Goal: Task Accomplishment & Management: Use online tool/utility

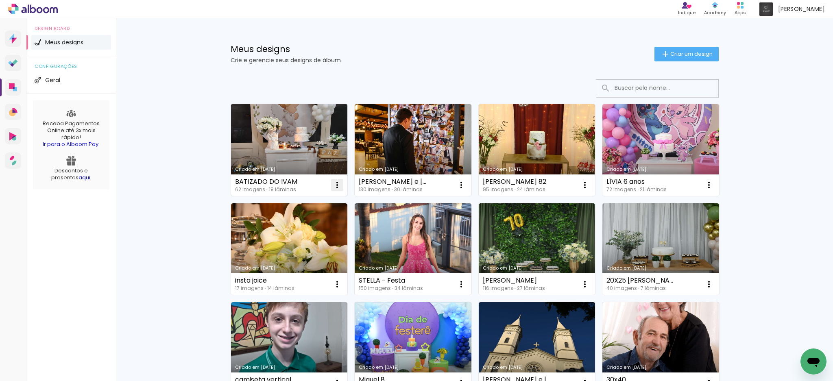
click at [334, 187] on iron-icon at bounding box center [337, 185] width 10 height 10
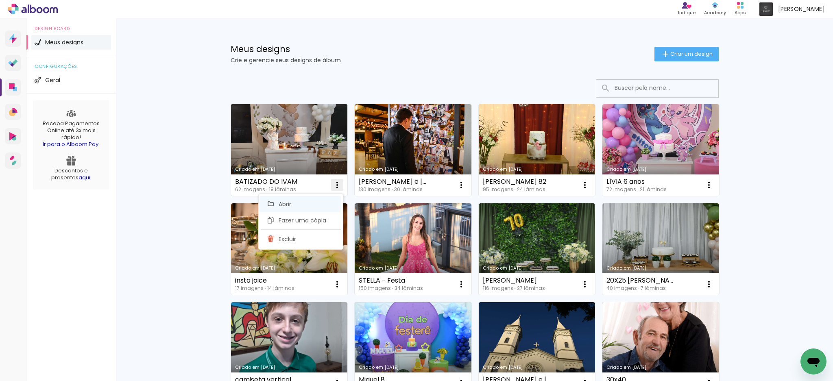
click at [285, 204] on span "Abrir" at bounding box center [285, 204] width 13 height 6
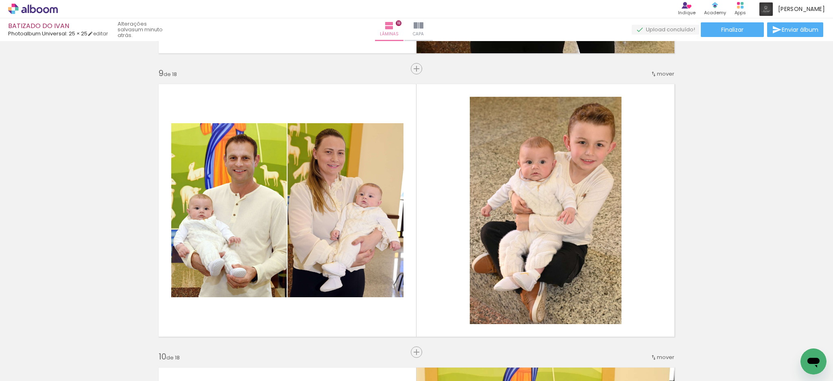
scroll to position [3799, 0]
click at [31, 366] on span "Adicionar Fotos" at bounding box center [29, 370] width 24 height 9
click at [0, 0] on input "file" at bounding box center [0, 0] width 0 height 0
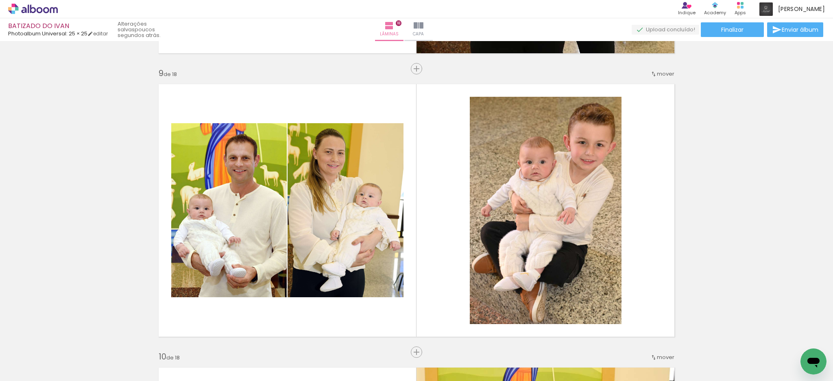
click at [33, 370] on span "Adicionar Fotos" at bounding box center [29, 370] width 24 height 9
click at [0, 0] on input "file" at bounding box center [0, 0] width 0 height 0
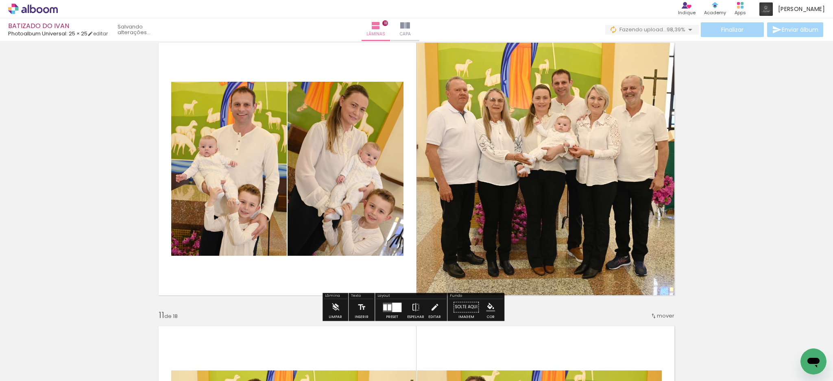
scroll to position [2580, 0]
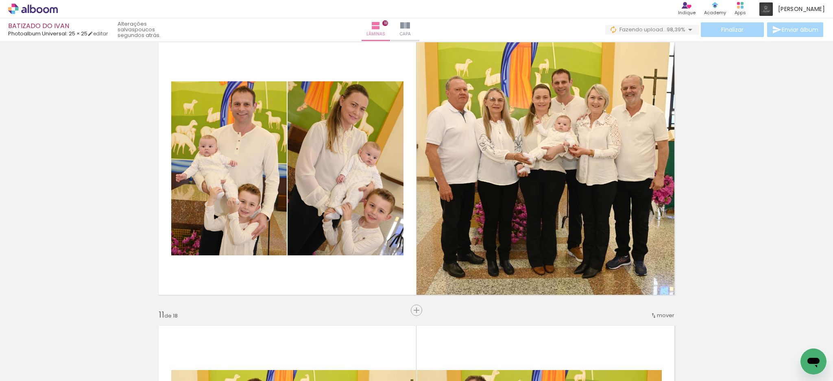
click at [33, 373] on span "Adicionar Fotos" at bounding box center [29, 370] width 24 height 9
click at [0, 0] on input "file" at bounding box center [0, 0] width 0 height 0
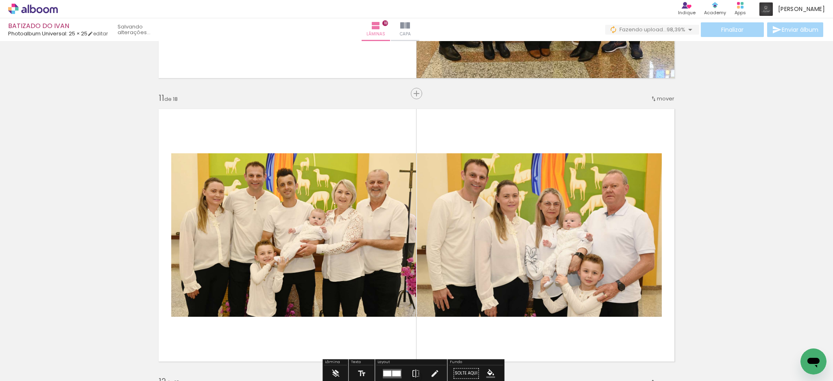
scroll to position [2851, 0]
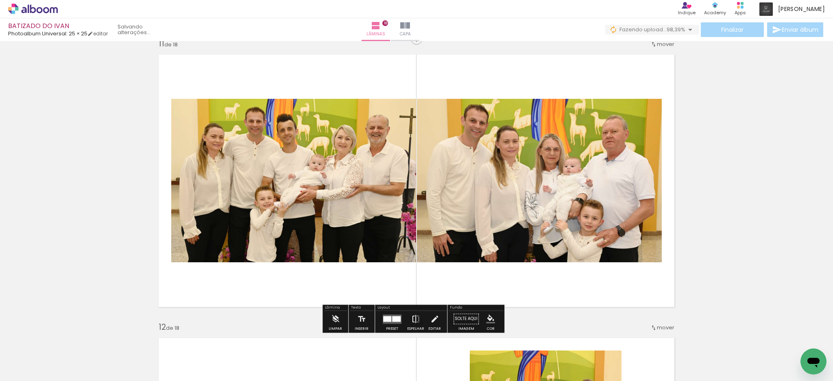
click at [413, 318] on iron-icon at bounding box center [415, 319] width 9 height 16
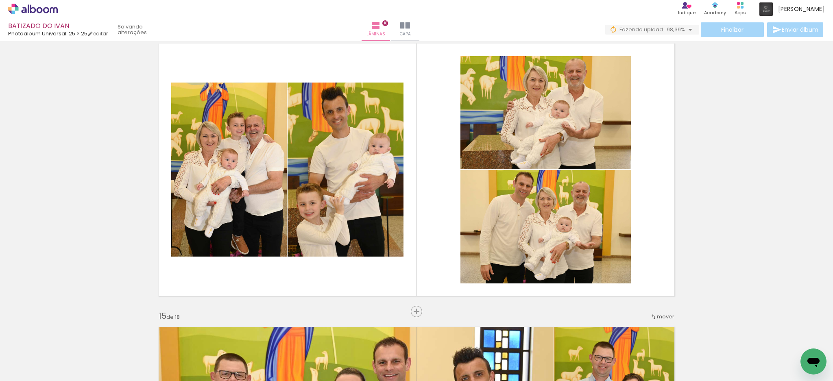
scroll to position [3719, 0]
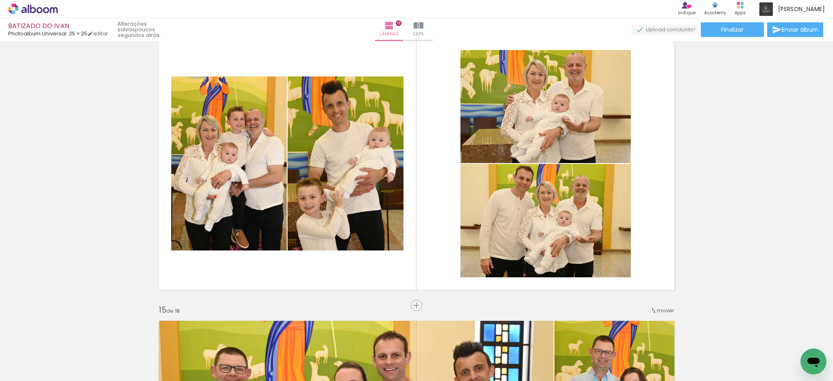
click at [26, 368] on span "Adicionar Fotos" at bounding box center [29, 370] width 24 height 9
click at [0, 0] on input "file" at bounding box center [0, 0] width 0 height 0
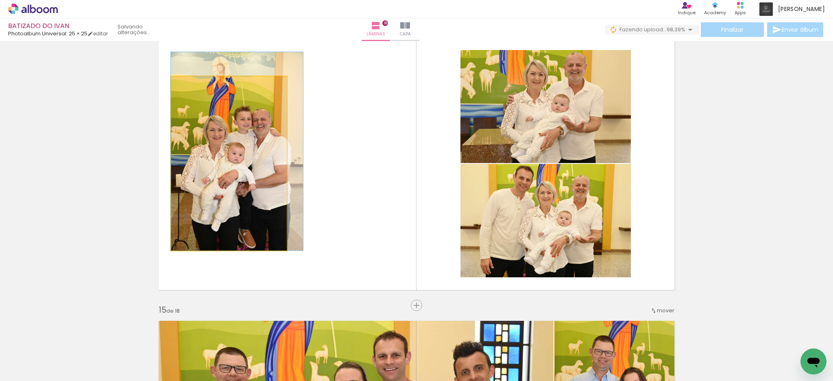
drag, startPoint x: 258, startPoint y: 170, endPoint x: 308, endPoint y: 172, distance: 49.7
click at [0, 0] on slot at bounding box center [0, 0] width 0 height 0
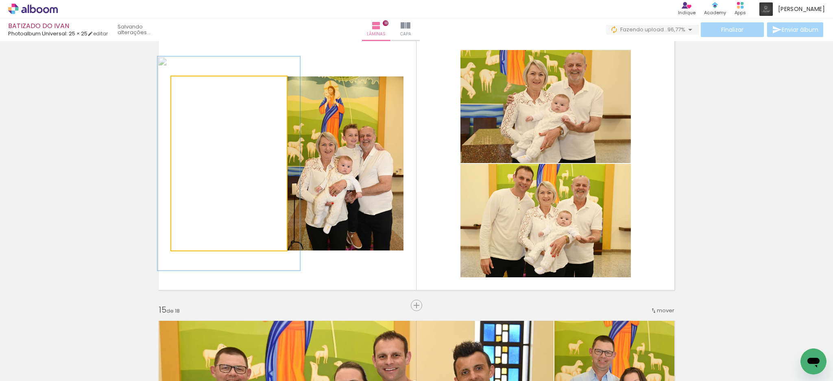
drag, startPoint x: 186, startPoint y: 85, endPoint x: 193, endPoint y: 86, distance: 6.6
type paper-slider "123"
click at [193, 86] on div at bounding box center [196, 84] width 7 height 7
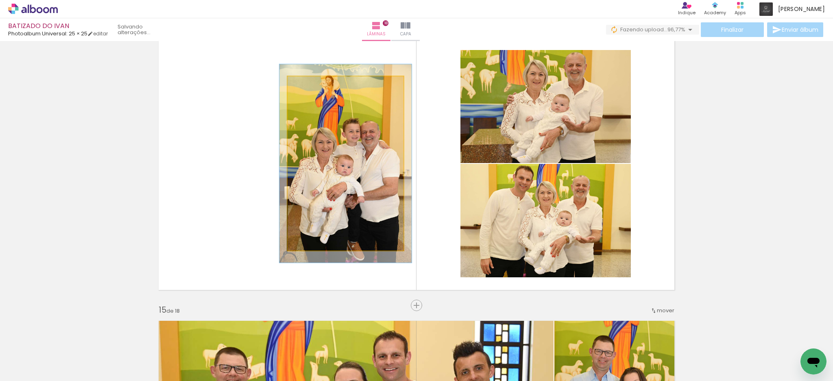
drag, startPoint x: 303, startPoint y: 85, endPoint x: 307, endPoint y: 87, distance: 4.4
type paper-slider "114"
click at [307, 87] on div at bounding box center [310, 84] width 7 height 7
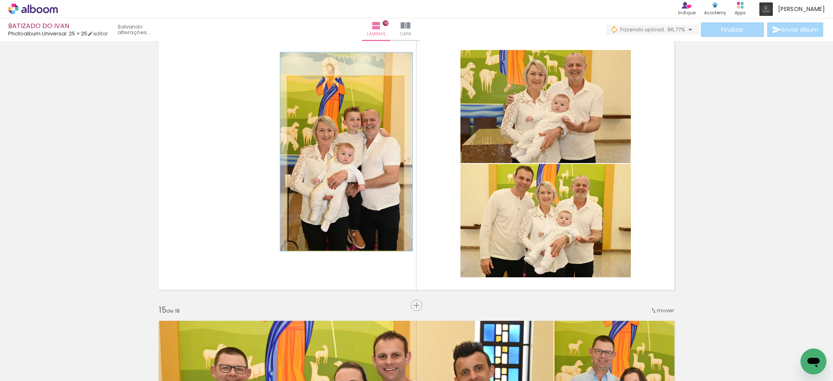
drag, startPoint x: 353, startPoint y: 149, endPoint x: 354, endPoint y: 138, distance: 11.4
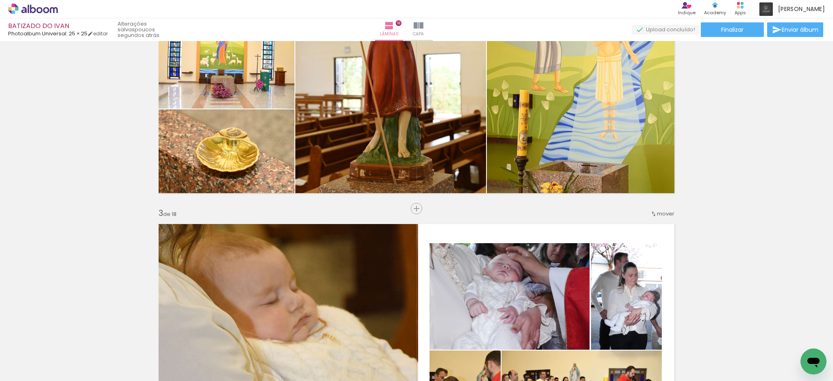
scroll to position [0, 0]
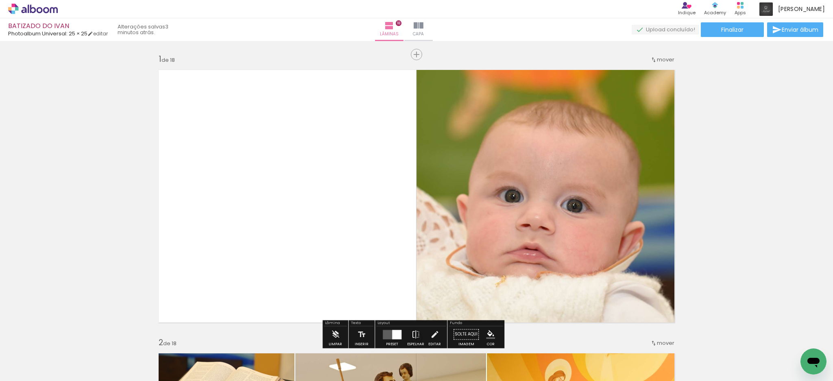
scroll to position [3799, 0]
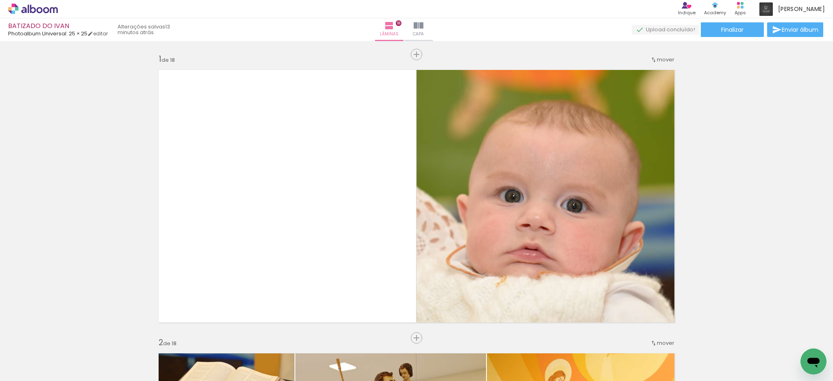
scroll to position [3799, 0]
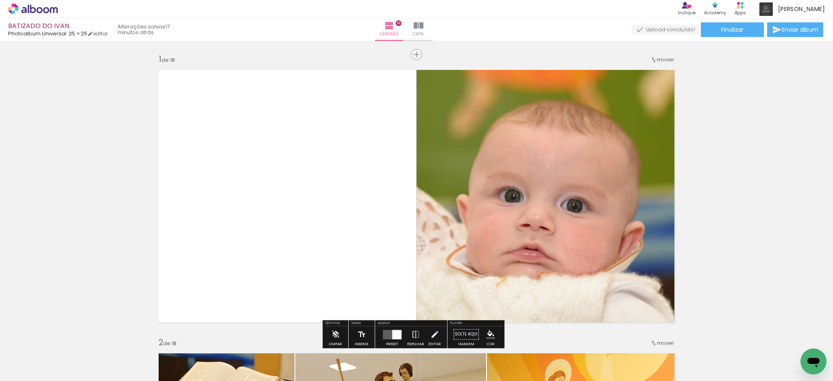
scroll to position [3799, 0]
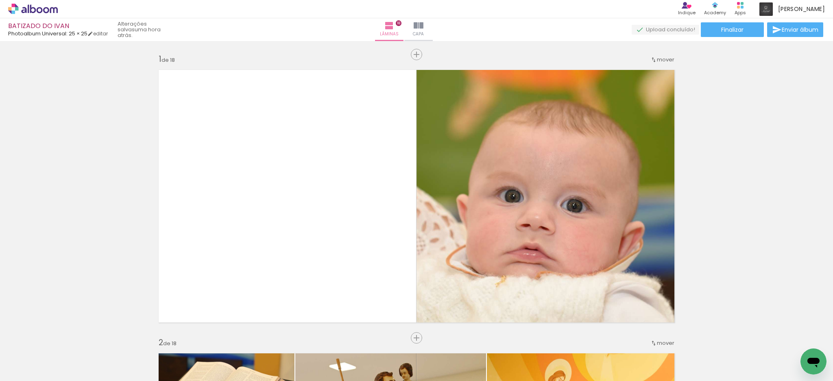
scroll to position [3799, 0]
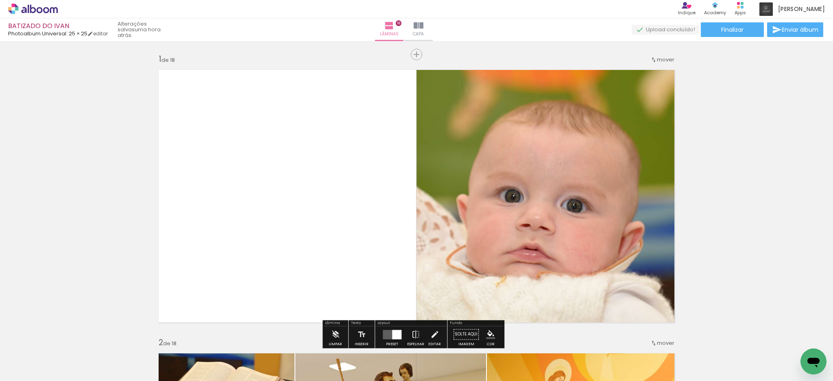
click at [34, 368] on span "Adicionar Fotos" at bounding box center [29, 370] width 24 height 9
click at [0, 0] on input "file" at bounding box center [0, 0] width 0 height 0
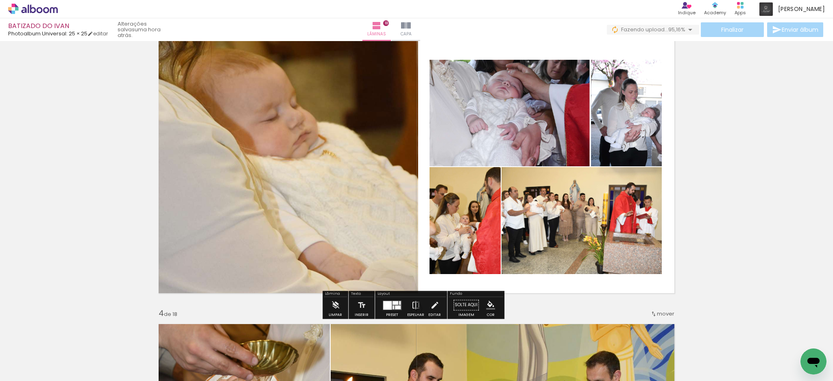
scroll to position [542, 0]
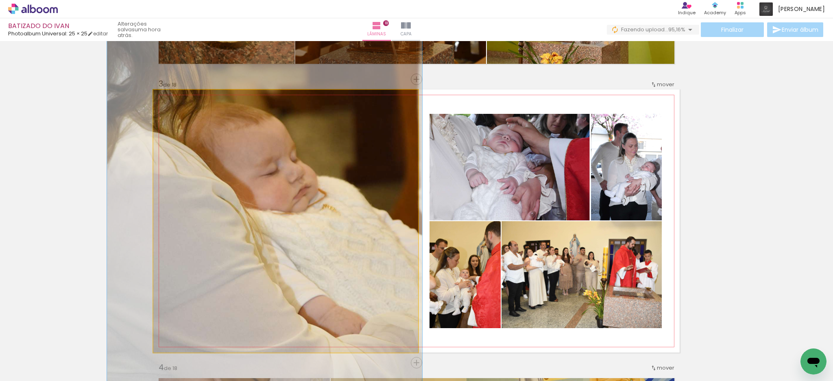
click at [359, 175] on quentale-photo at bounding box center [285, 221] width 265 height 263
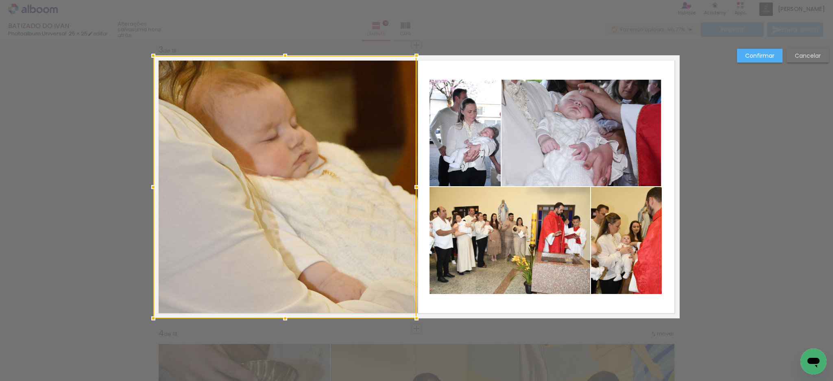
scroll to position [577, 0]
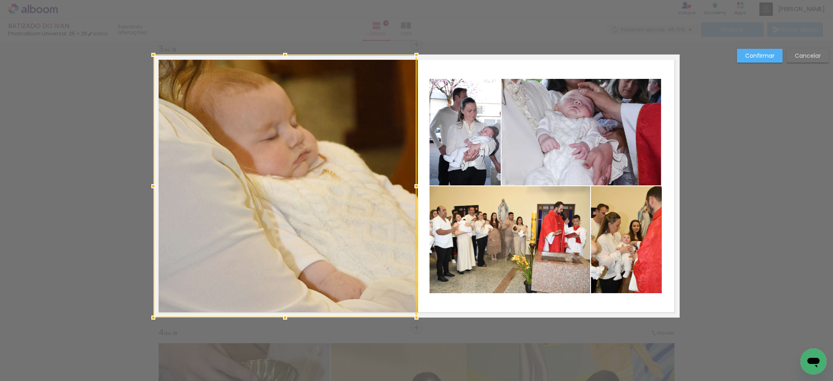
scroll to position [3799, 0]
click at [0, 0] on slot "Confirmar" at bounding box center [0, 0] width 0 height 0
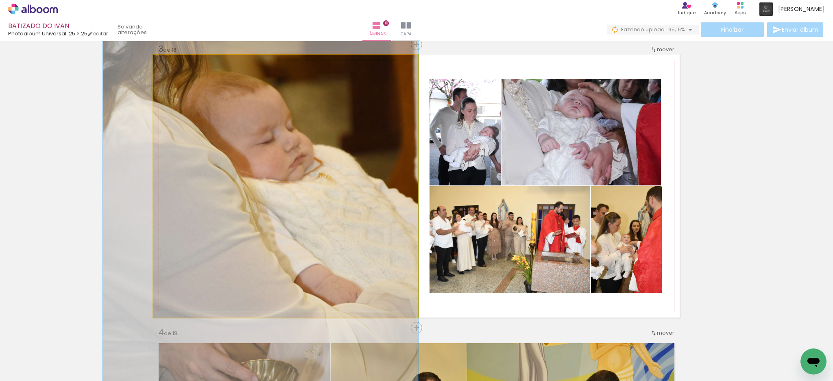
drag, startPoint x: 374, startPoint y: 241, endPoint x: 360, endPoint y: 245, distance: 14.3
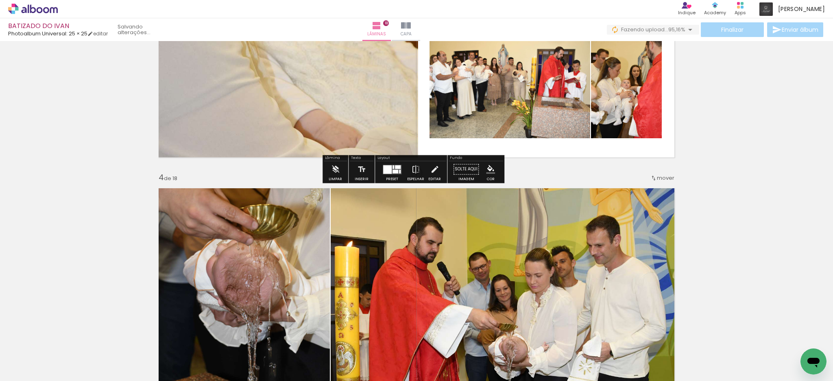
scroll to position [740, 0]
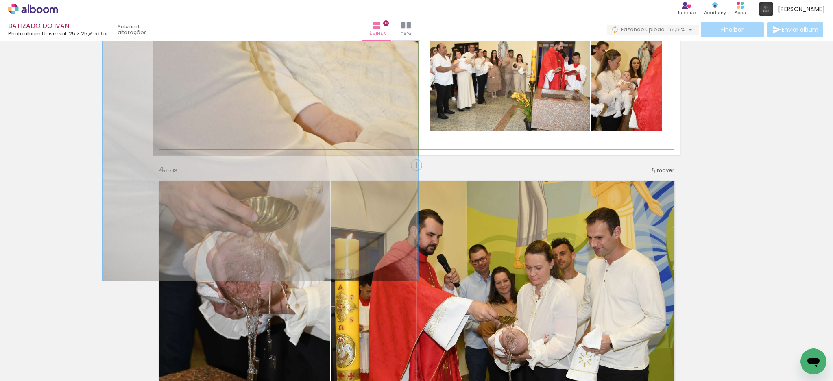
drag, startPoint x: 367, startPoint y: 124, endPoint x: 361, endPoint y: 126, distance: 5.9
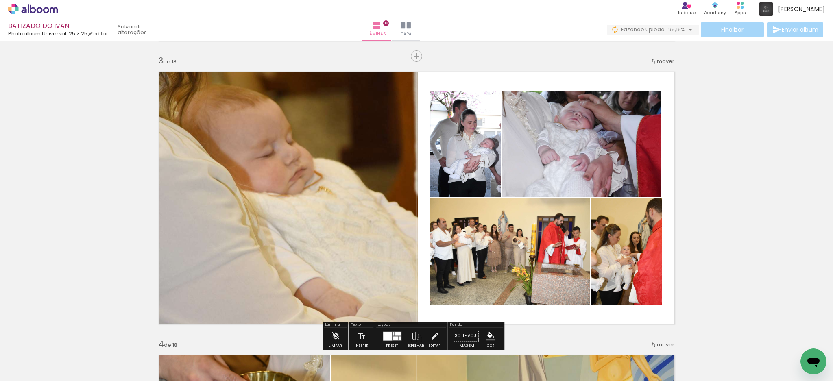
scroll to position [577, 0]
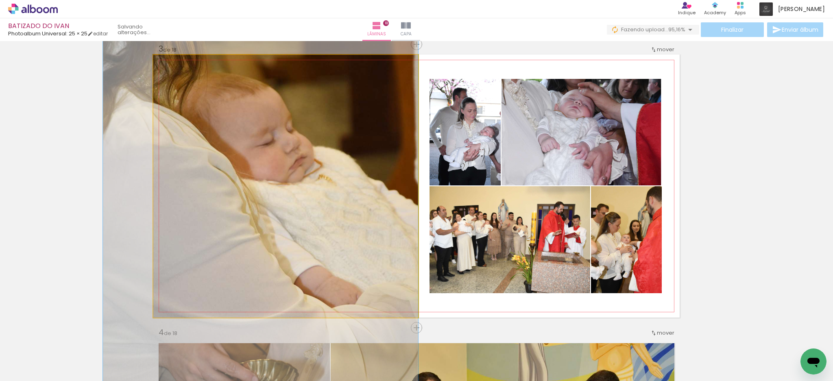
drag, startPoint x: 356, startPoint y: 142, endPoint x: 351, endPoint y: 142, distance: 5.3
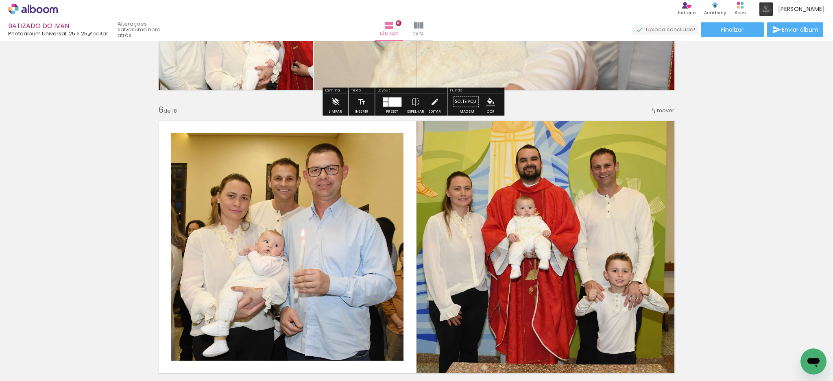
scroll to position [1391, 0]
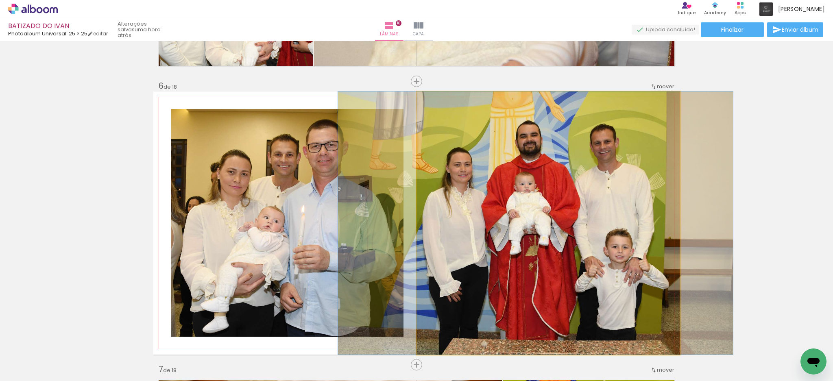
click at [485, 193] on quentale-photo at bounding box center [548, 223] width 263 height 263
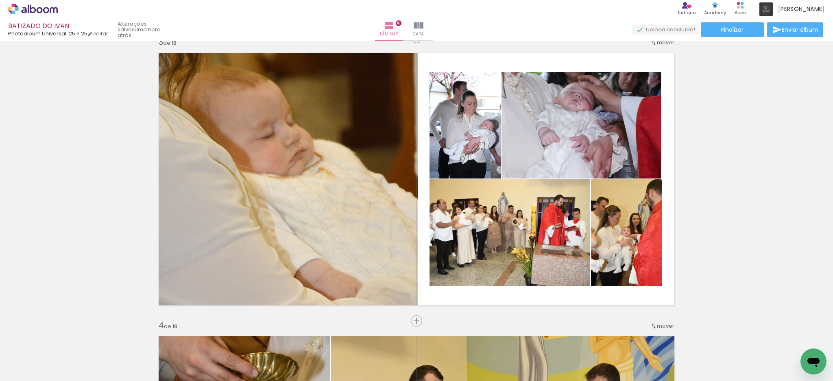
scroll to position [577, 0]
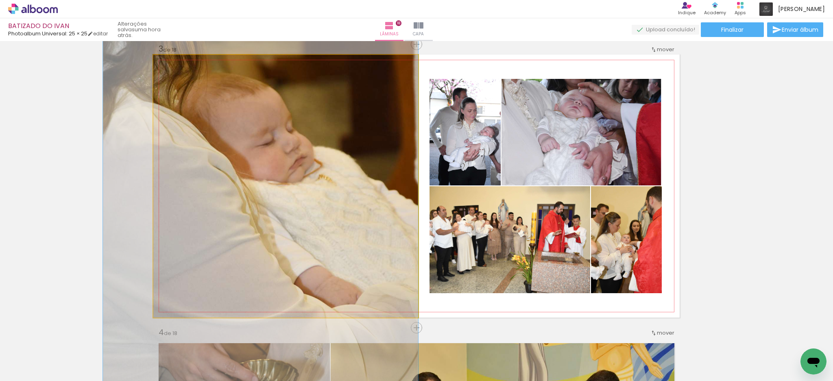
click at [378, 203] on quentale-photo at bounding box center [285, 186] width 265 height 263
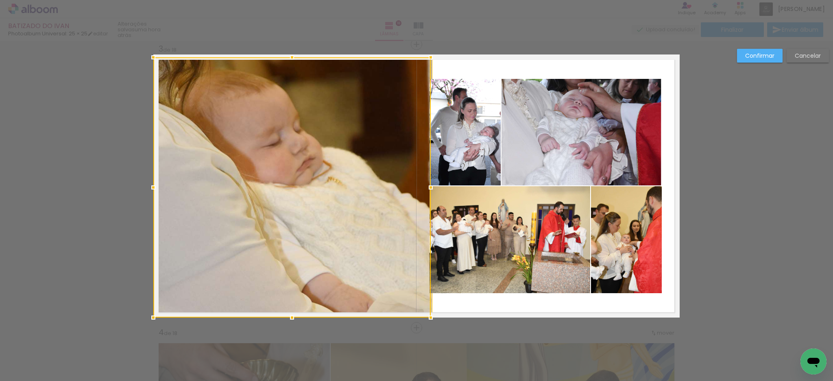
click at [409, 56] on album-spread "3 de 18" at bounding box center [416, 186] width 526 height 263
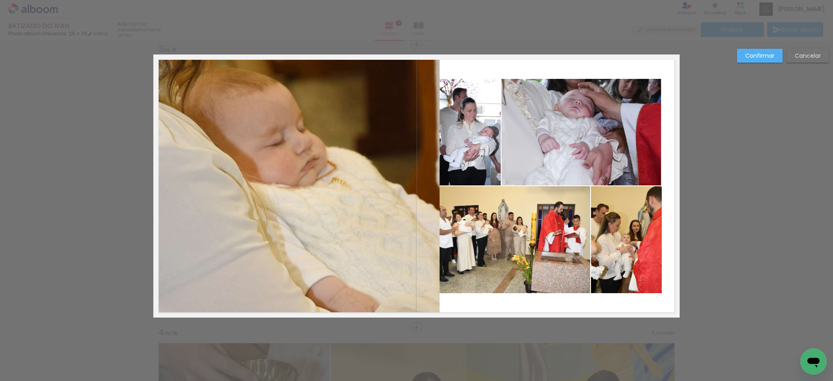
click at [355, 146] on quentale-photo at bounding box center [296, 187] width 286 height 260
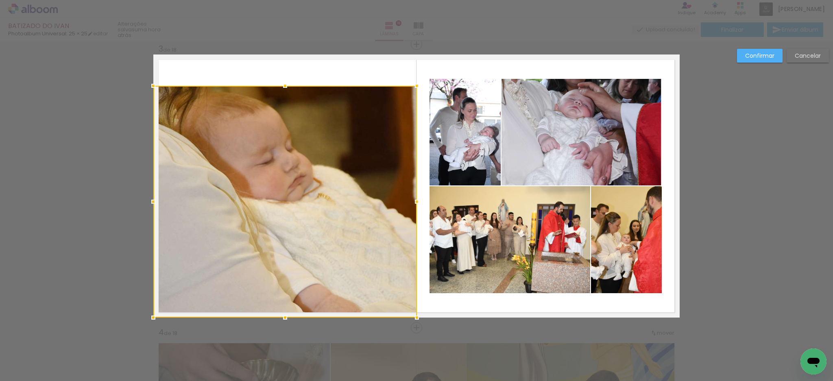
drag, startPoint x: 433, startPoint y: 58, endPoint x: 411, endPoint y: 85, distance: 34.6
click at [411, 85] on div at bounding box center [417, 86] width 16 height 16
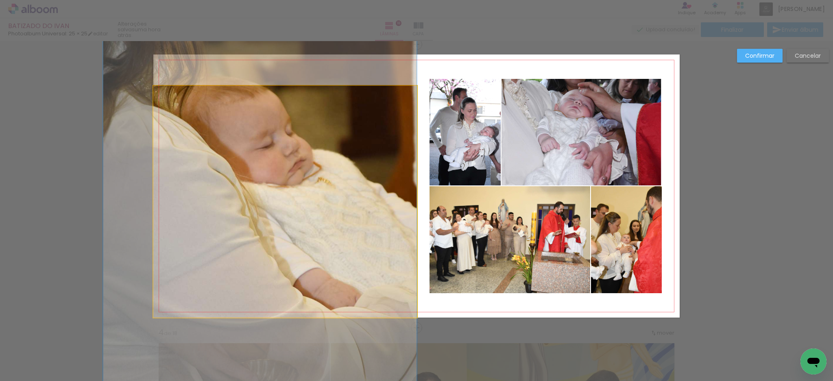
drag, startPoint x: 391, startPoint y: 125, endPoint x: 389, endPoint y: 109, distance: 16.0
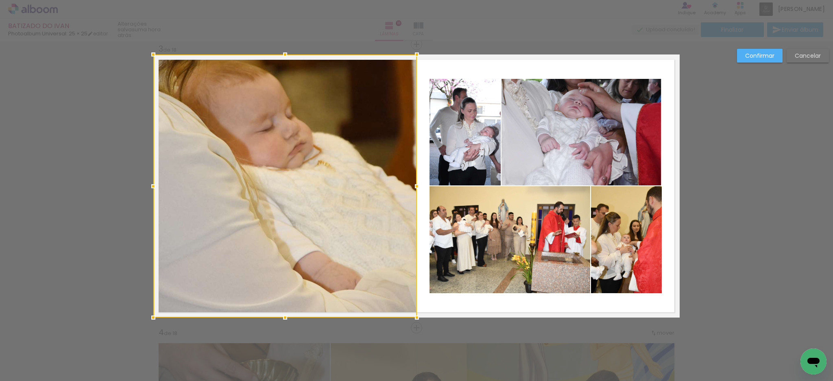
drag, startPoint x: 281, startPoint y: 85, endPoint x: 284, endPoint y: 54, distance: 31.5
click at [284, 54] on div at bounding box center [285, 54] width 16 height 16
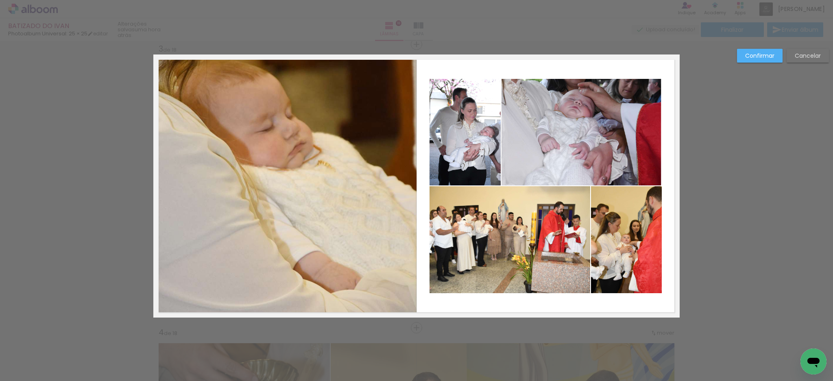
click at [0, 0] on slot "Confirmar" at bounding box center [0, 0] width 0 height 0
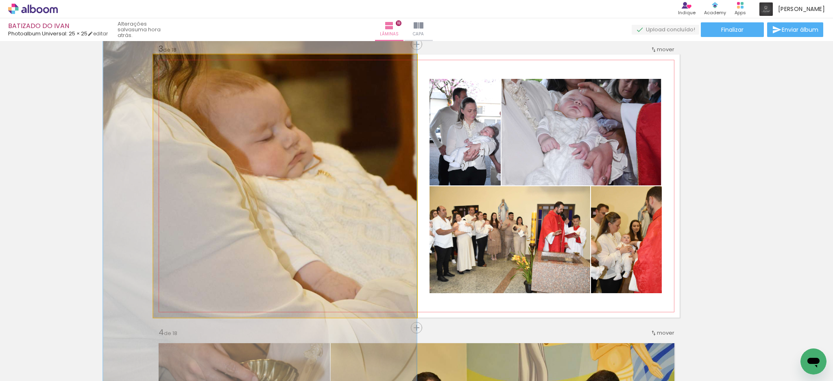
drag, startPoint x: 337, startPoint y: 143, endPoint x: 335, endPoint y: 153, distance: 10.0
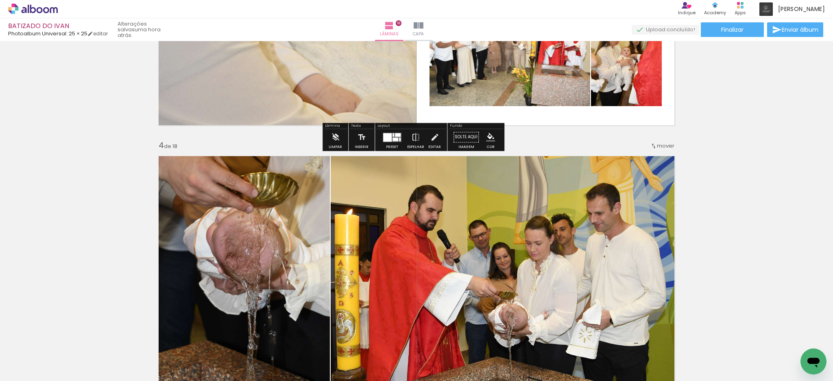
scroll to position [849, 0]
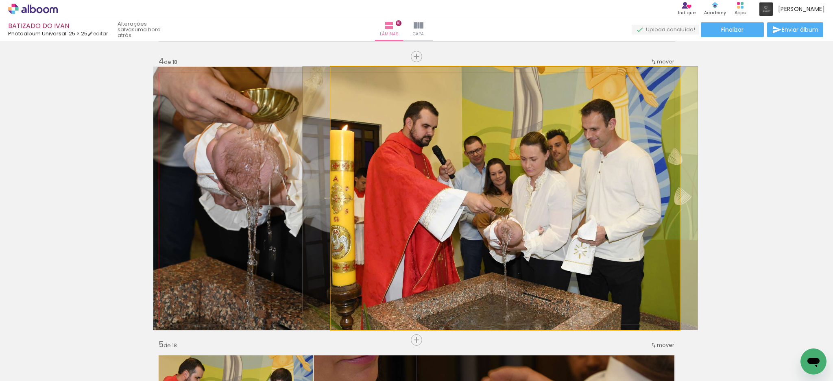
drag, startPoint x: 497, startPoint y: 213, endPoint x: 493, endPoint y: 213, distance: 4.1
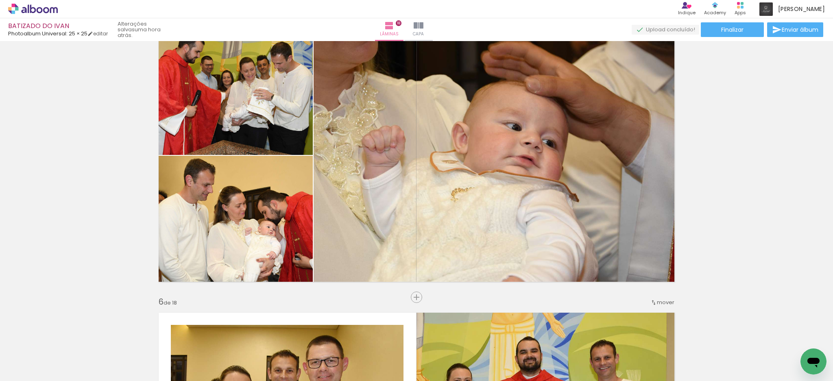
scroll to position [1174, 0]
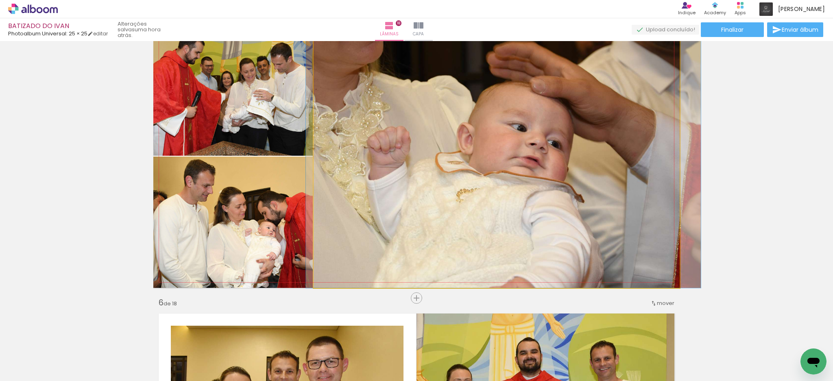
drag, startPoint x: 498, startPoint y: 219, endPoint x: 504, endPoint y: 223, distance: 6.7
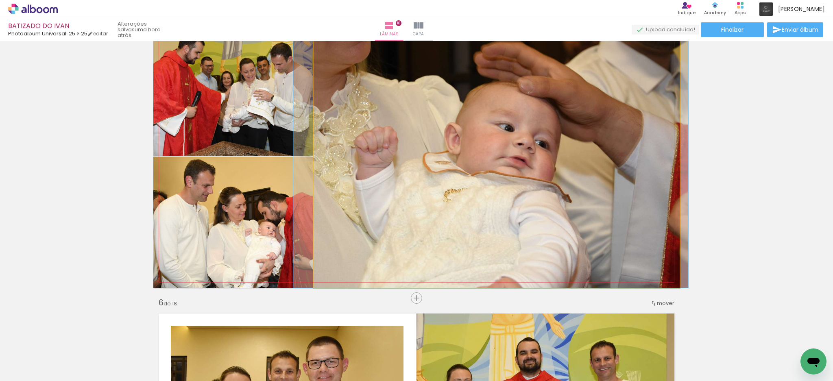
drag, startPoint x: 504, startPoint y: 223, endPoint x: 491, endPoint y: 225, distance: 12.8
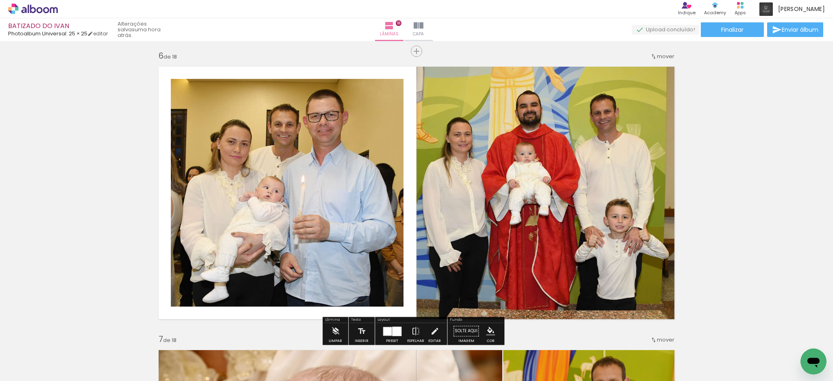
scroll to position [1446, 0]
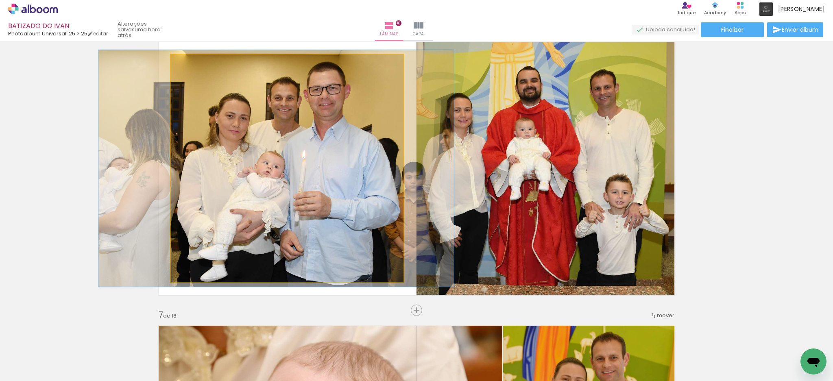
type paper-slider "104"
click at [188, 64] on div at bounding box center [191, 62] width 7 height 7
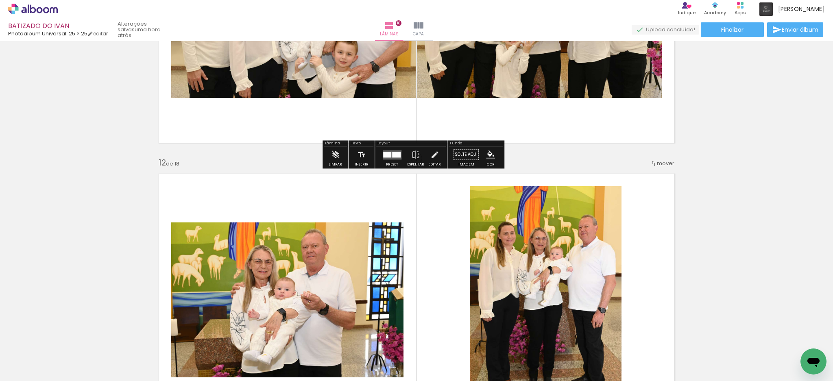
scroll to position [3018, 0]
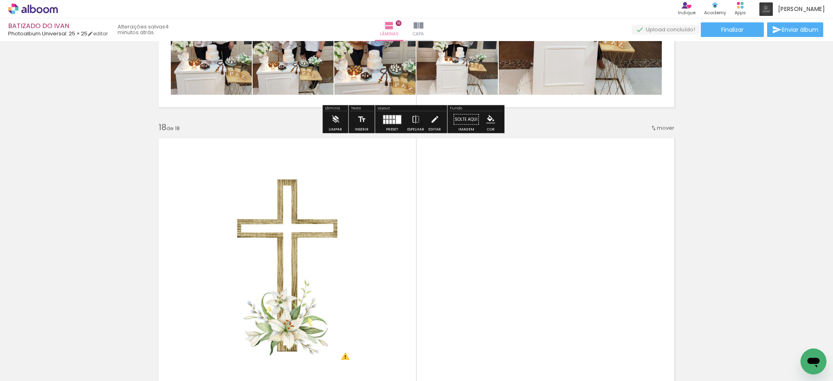
scroll to position [4754, 0]
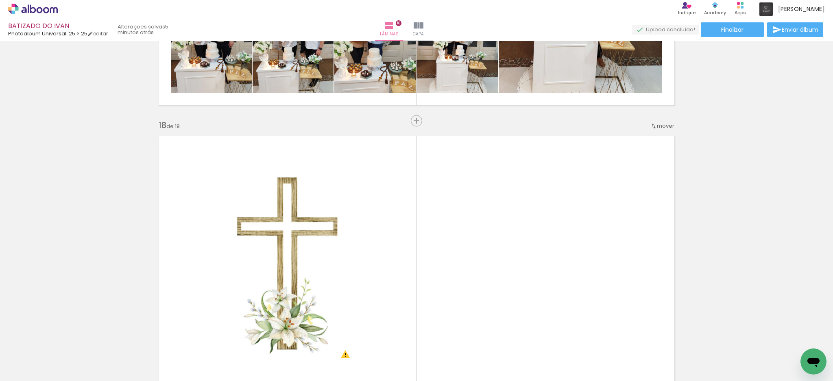
scroll to position [3799, 0]
